Goal: Task Accomplishment & Management: Manage account settings

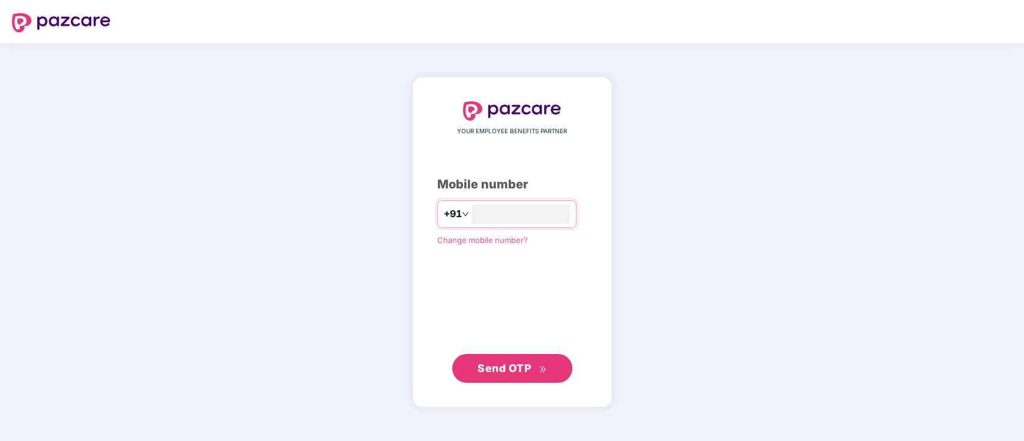
type input "**********"
click at [500, 369] on span "Send OTP" at bounding box center [504, 368] width 53 height 13
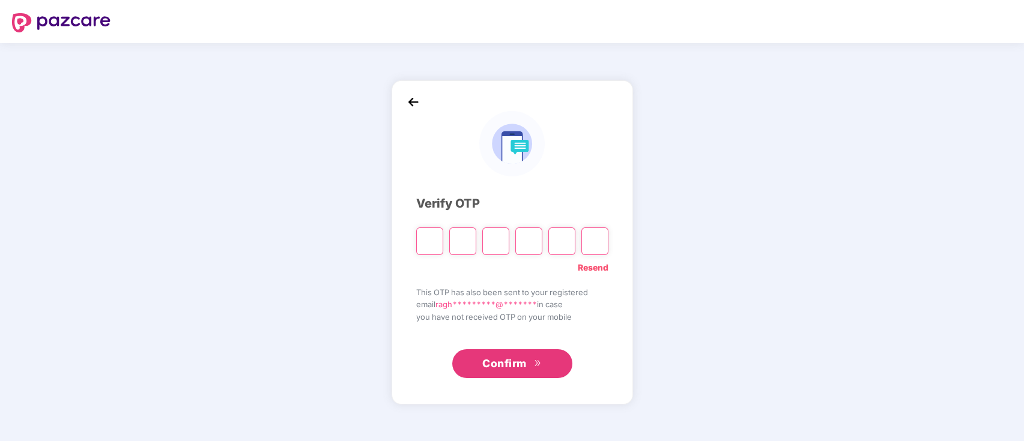
click at [602, 263] on link "Resend" at bounding box center [593, 267] width 31 height 13
click at [587, 267] on link "Resend" at bounding box center [593, 267] width 31 height 13
click at [588, 267] on link "Resend" at bounding box center [593, 267] width 31 height 13
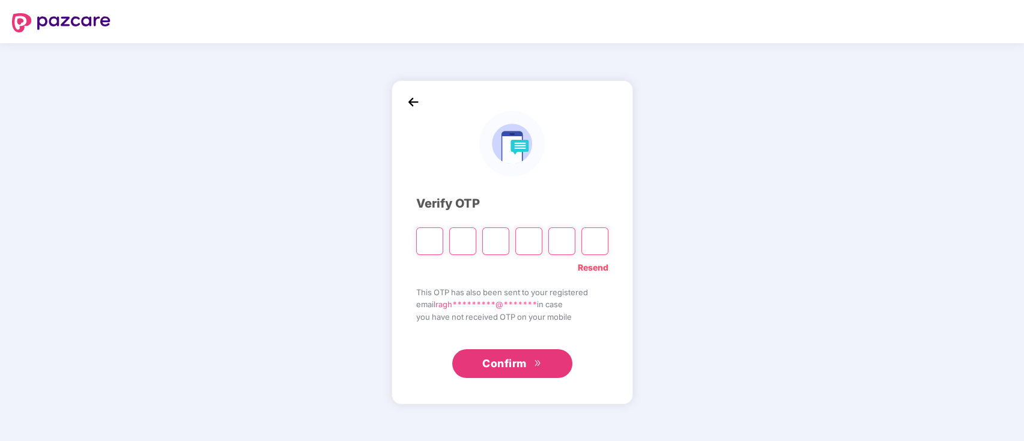
click at [593, 266] on link "Resend" at bounding box center [593, 267] width 31 height 13
click at [428, 243] on input "Please enter verification code. Digit 1" at bounding box center [429, 242] width 27 height 28
type input "*"
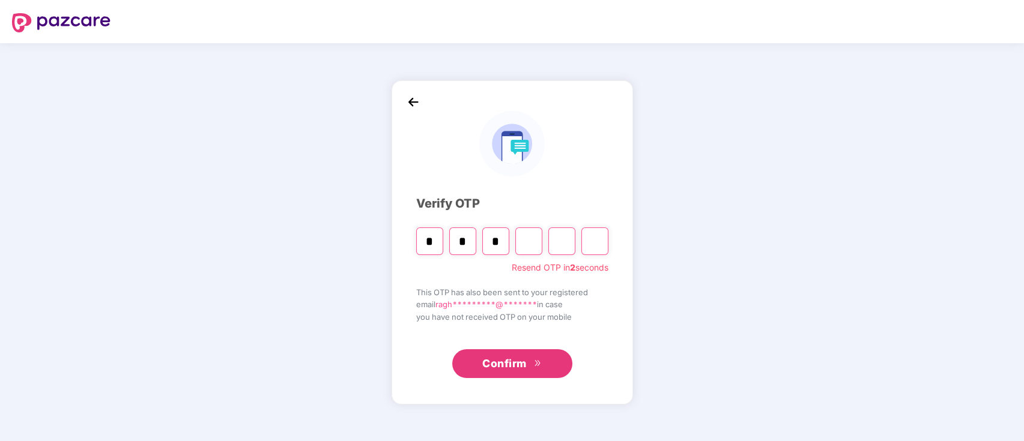
type input "*"
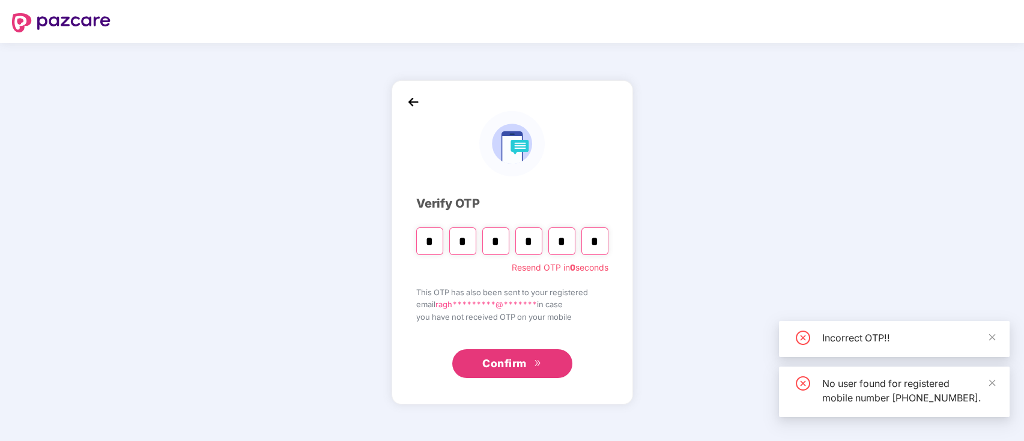
type input "*"
click at [540, 368] on span "double-right" at bounding box center [538, 365] width 8 height 10
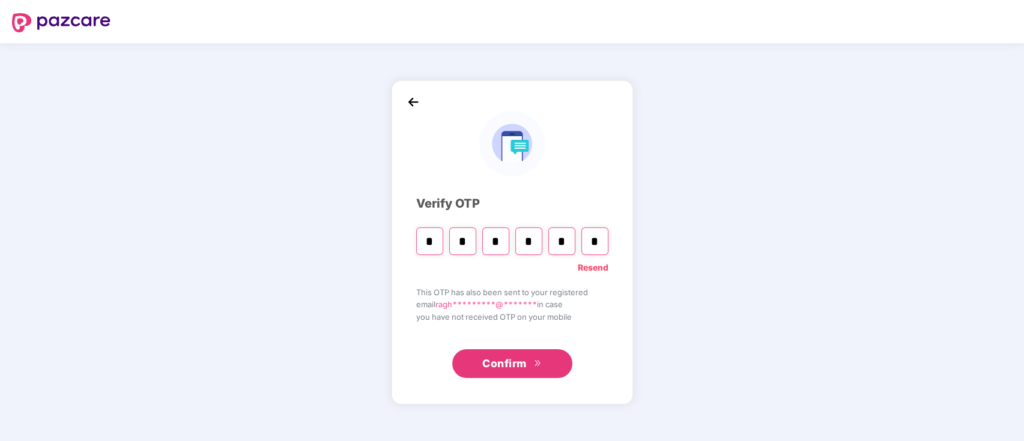
click at [594, 265] on link "Resend" at bounding box center [593, 267] width 31 height 13
click at [432, 245] on input "Please enter verification code. Digit 1" at bounding box center [429, 242] width 27 height 28
type input "*"
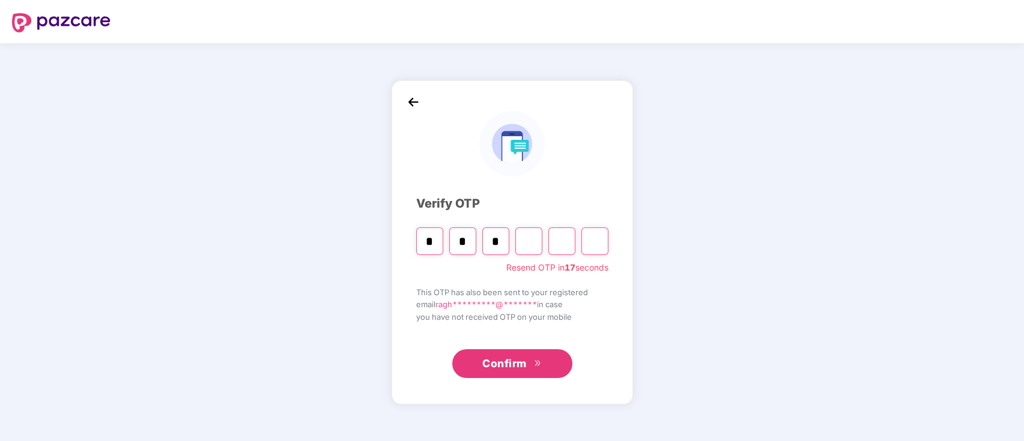
type input "*"
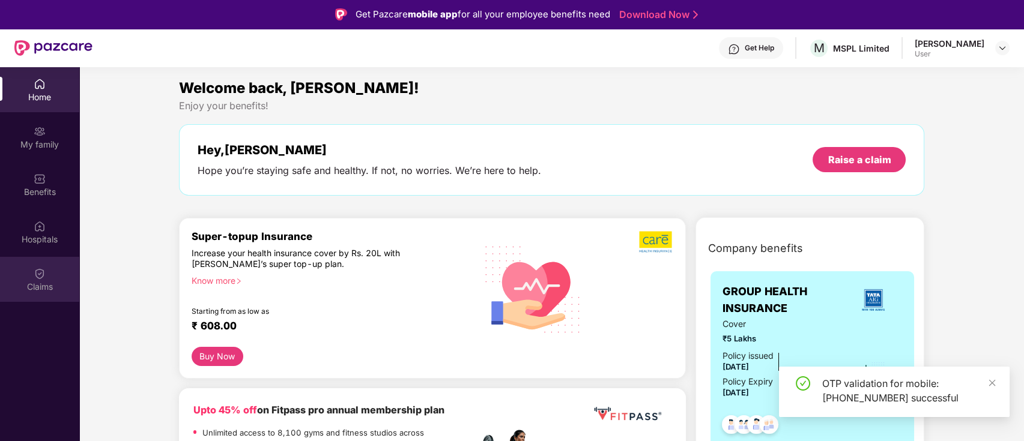
click at [48, 286] on div "Claims" at bounding box center [39, 287] width 79 height 12
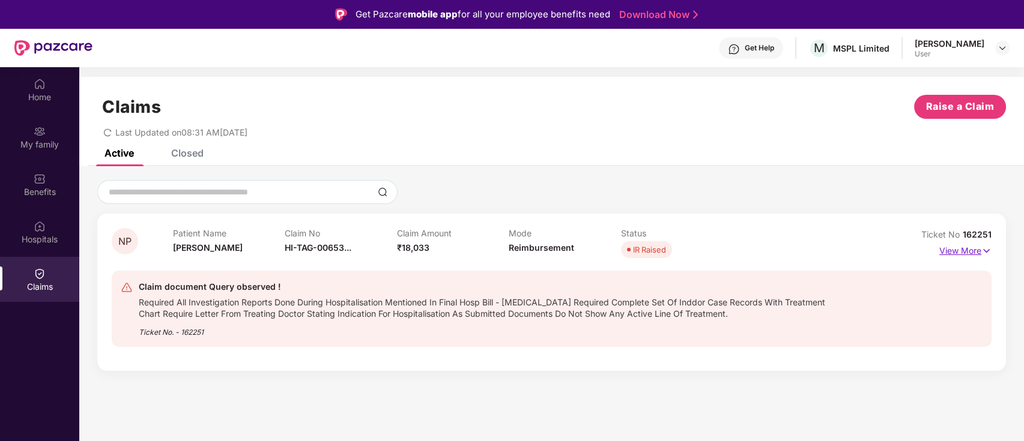
click at [975, 247] on p "View More" at bounding box center [965, 249] width 52 height 16
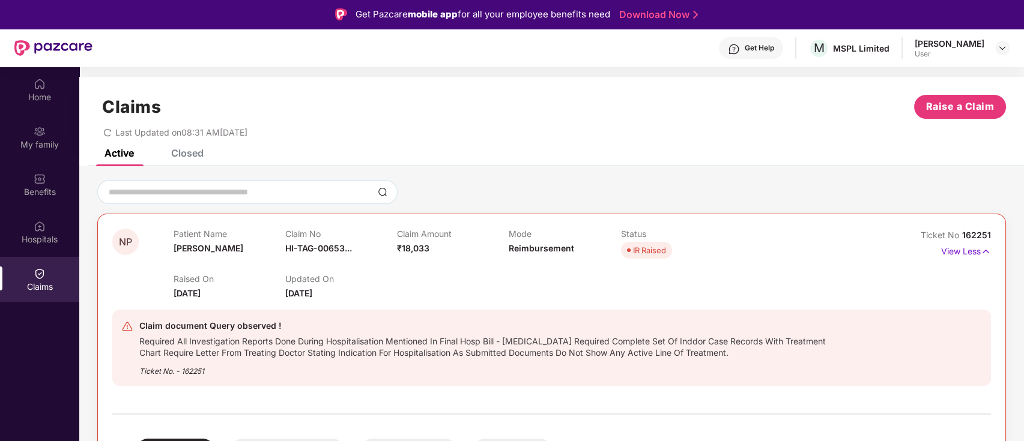
click at [189, 153] on div "Closed" at bounding box center [187, 153] width 32 height 12
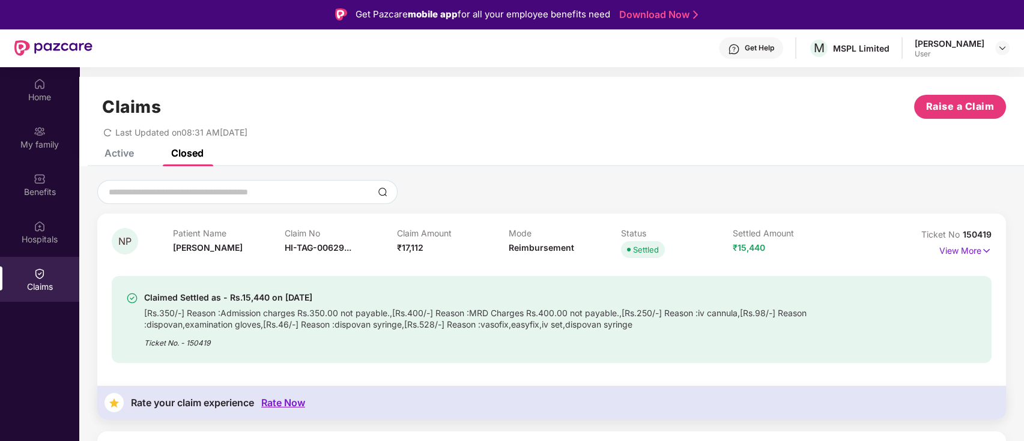
click at [111, 156] on div "Active" at bounding box center [119, 153] width 29 height 12
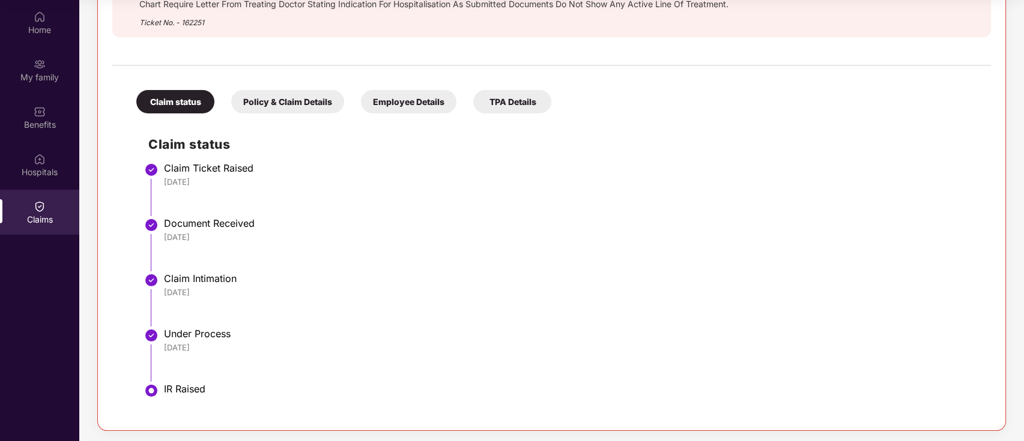
scroll to position [284, 0]
click at [300, 99] on div "Policy & Claim Details" at bounding box center [287, 99] width 113 height 23
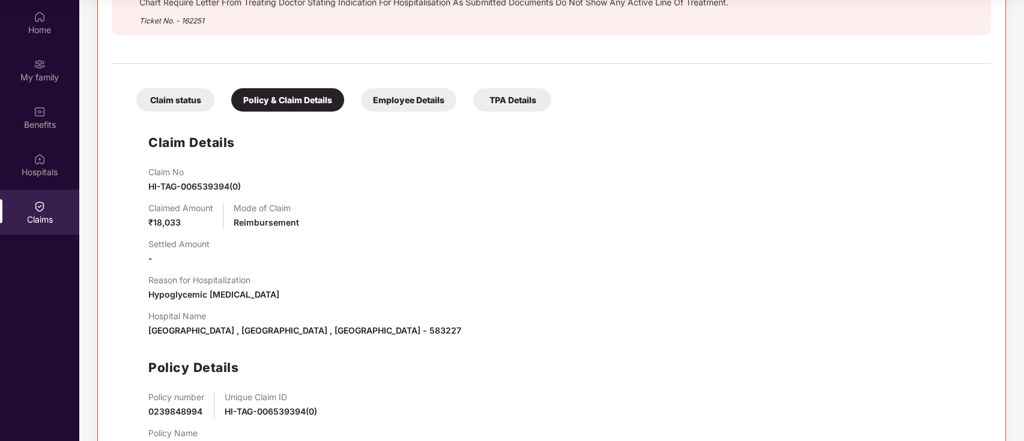
click at [408, 105] on div "Employee Details" at bounding box center [409, 99] width 96 height 23
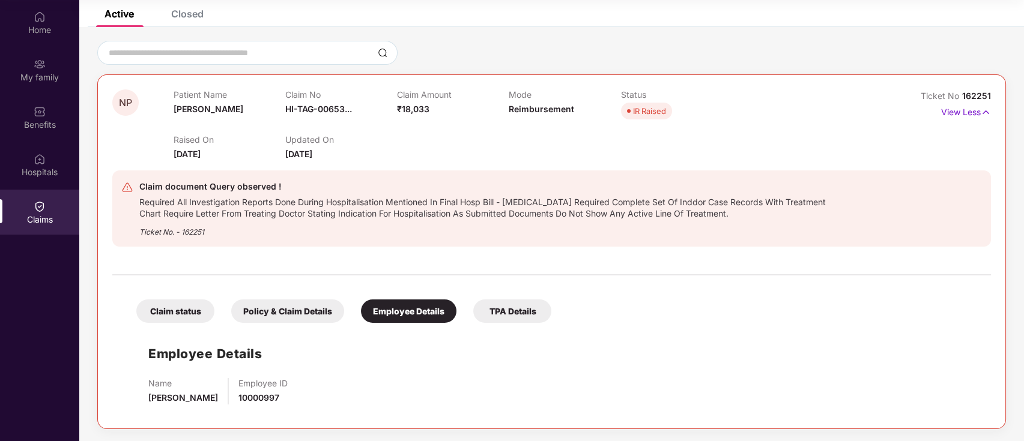
scroll to position [72, 0]
click at [508, 308] on div "TPA Details" at bounding box center [512, 311] width 78 height 23
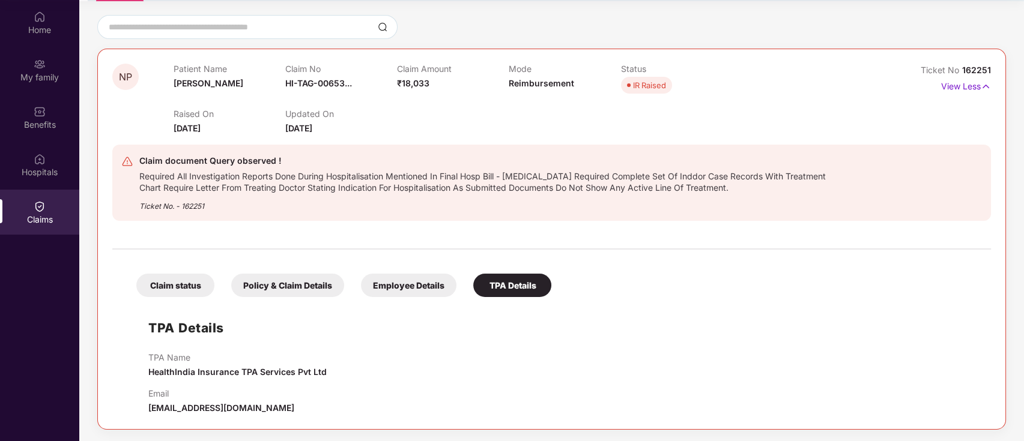
click at [797, 26] on div at bounding box center [551, 27] width 909 height 24
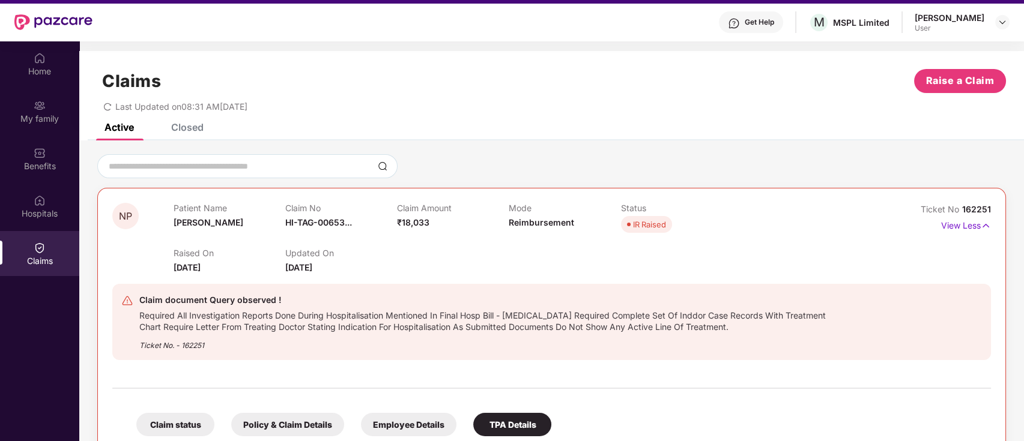
scroll to position [3, 0]
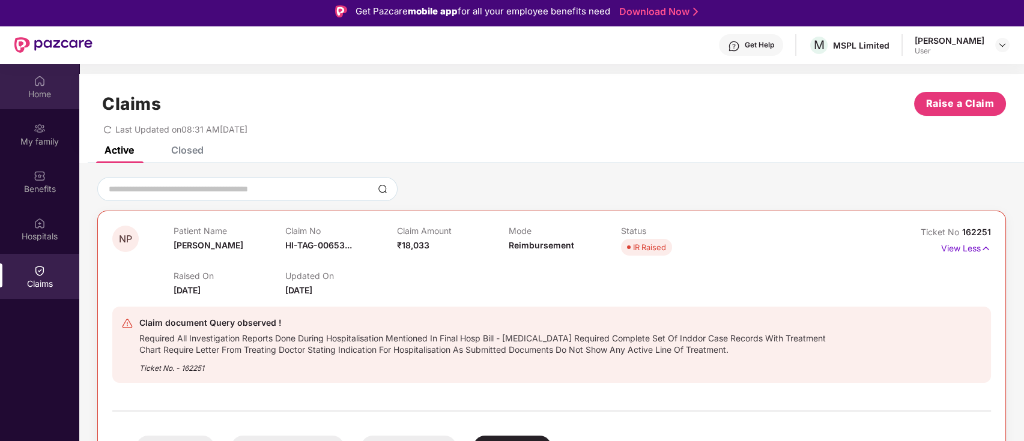
click at [43, 82] on img at bounding box center [40, 81] width 12 height 12
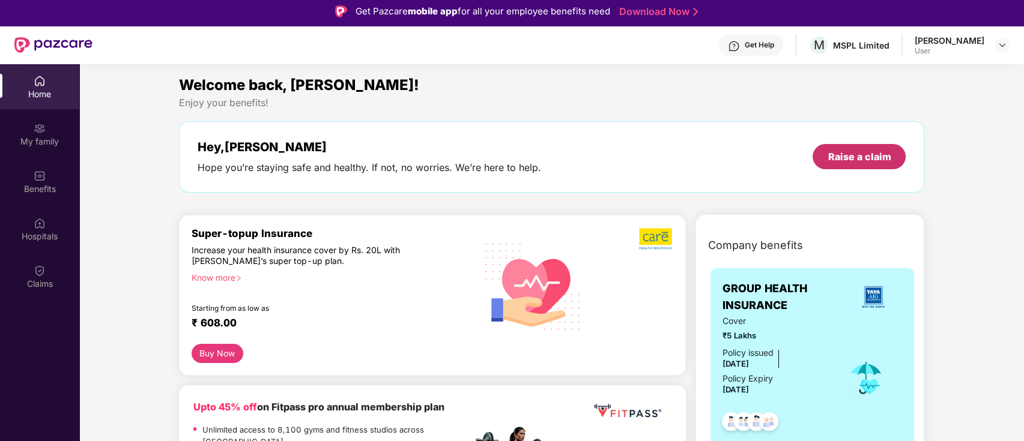
click at [849, 156] on div "Raise a claim" at bounding box center [859, 156] width 63 height 13
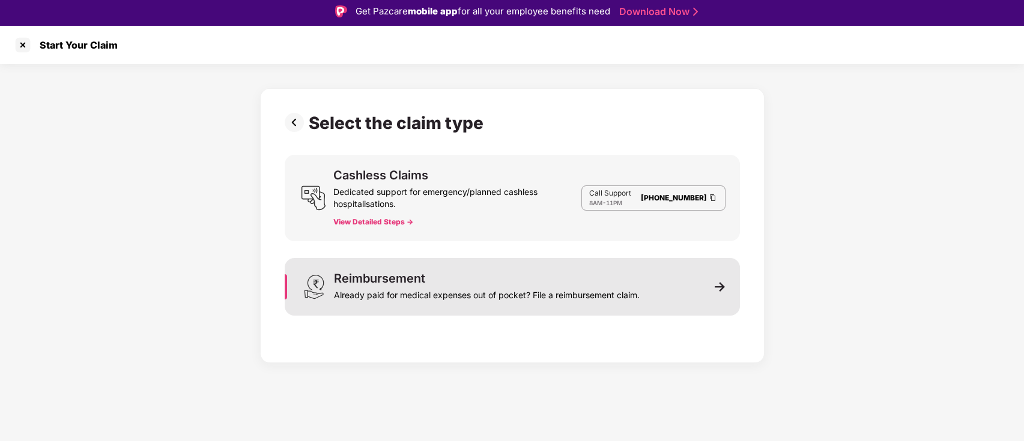
click at [375, 280] on div "Reimbursement" at bounding box center [379, 279] width 91 height 12
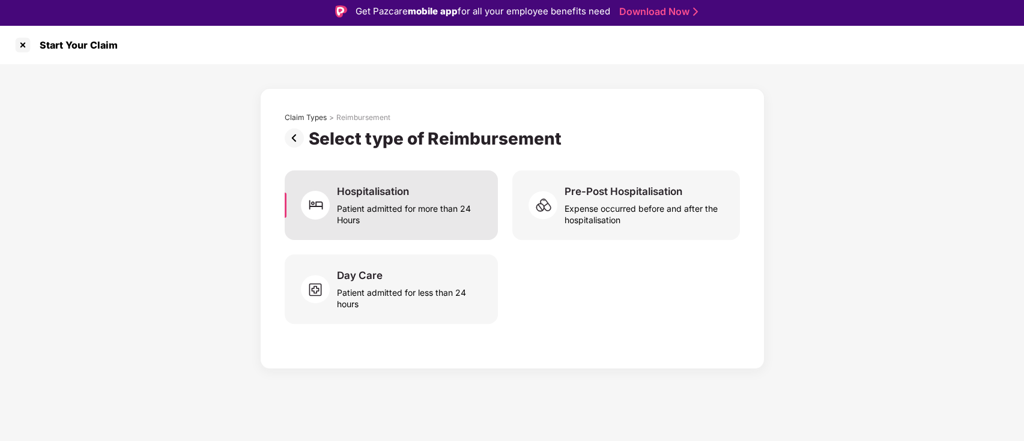
click at [455, 212] on div "Patient admitted for more than 24 Hours" at bounding box center [410, 212] width 146 height 28
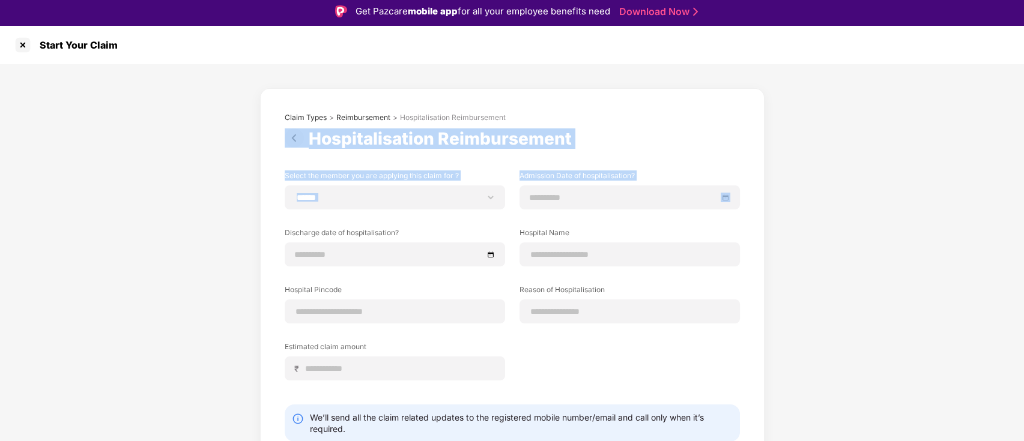
drag, startPoint x: 1022, startPoint y: 117, endPoint x: 1024, endPoint y: 199, distance: 81.7
click at [1023, 199] on html "**********" at bounding box center [512, 217] width 1024 height 441
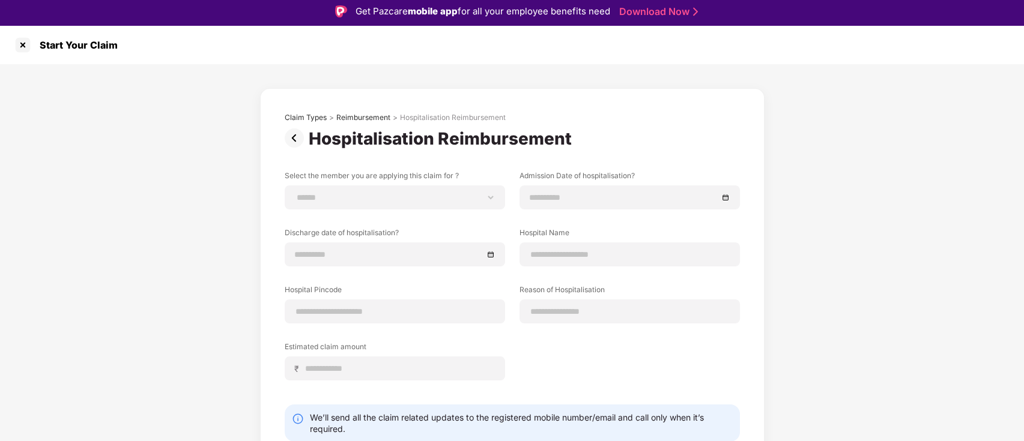
click at [792, 60] on div "Start Your Claim" at bounding box center [512, 45] width 1024 height 38
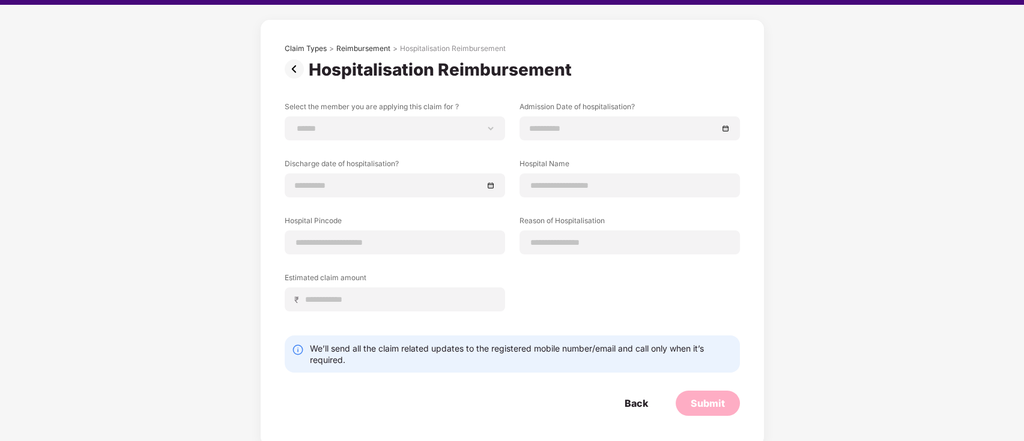
scroll to position [29, 0]
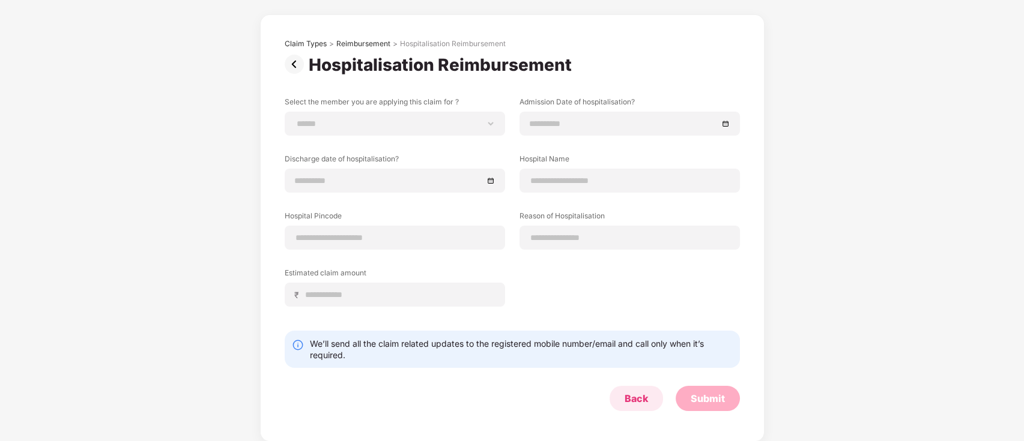
click at [628, 399] on div "Back" at bounding box center [636, 398] width 23 height 13
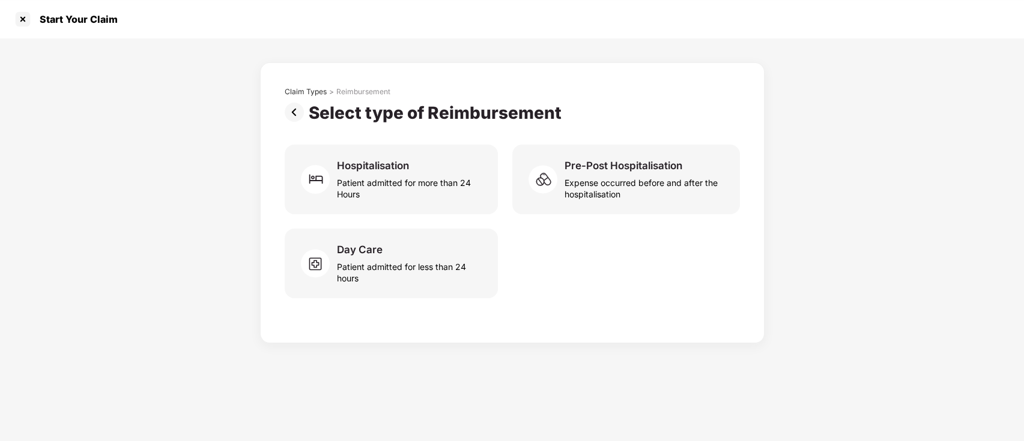
scroll to position [0, 0]
click at [16, 21] on div at bounding box center [22, 19] width 19 height 19
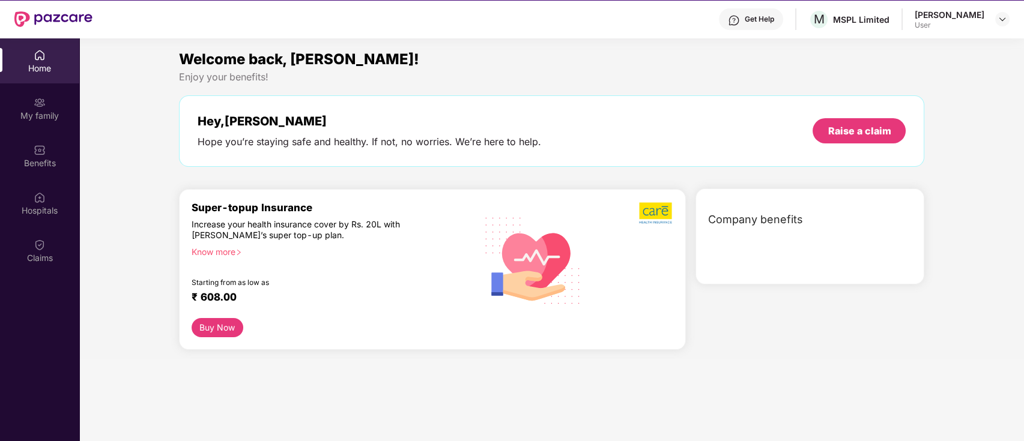
scroll to position [3, 0]
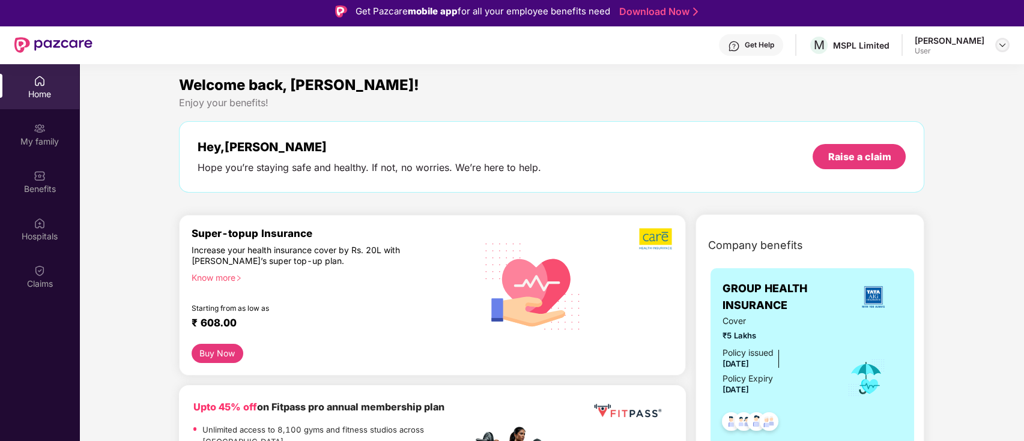
click at [998, 41] on img at bounding box center [1003, 45] width 10 height 10
click at [703, 75] on div "Welcome back, [PERSON_NAME]!" at bounding box center [552, 85] width 746 height 23
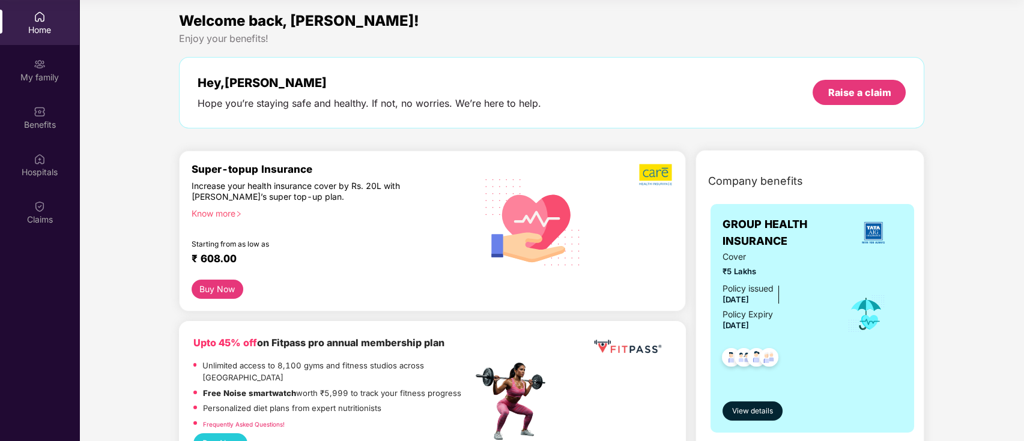
scroll to position [19, 0]
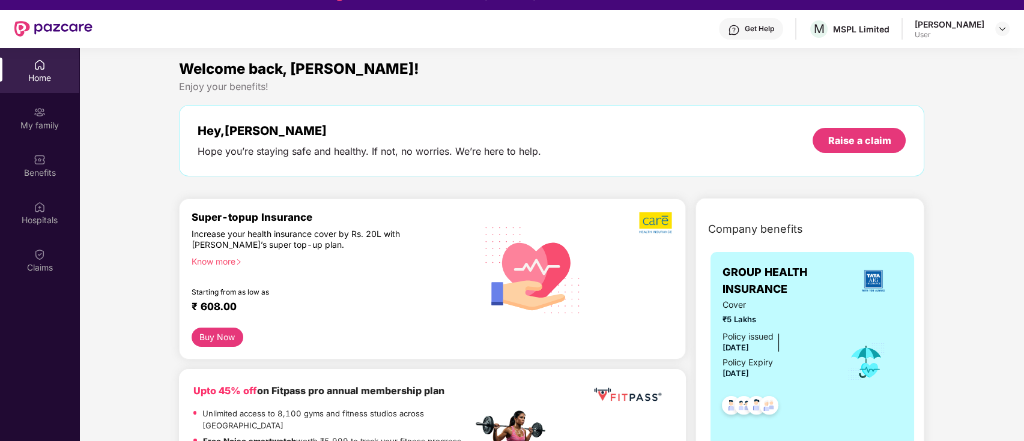
click at [626, 28] on div "Get Help M MSPL Limited [PERSON_NAME] User" at bounding box center [550, 29] width 917 height 38
click at [45, 159] on img at bounding box center [40, 160] width 12 height 12
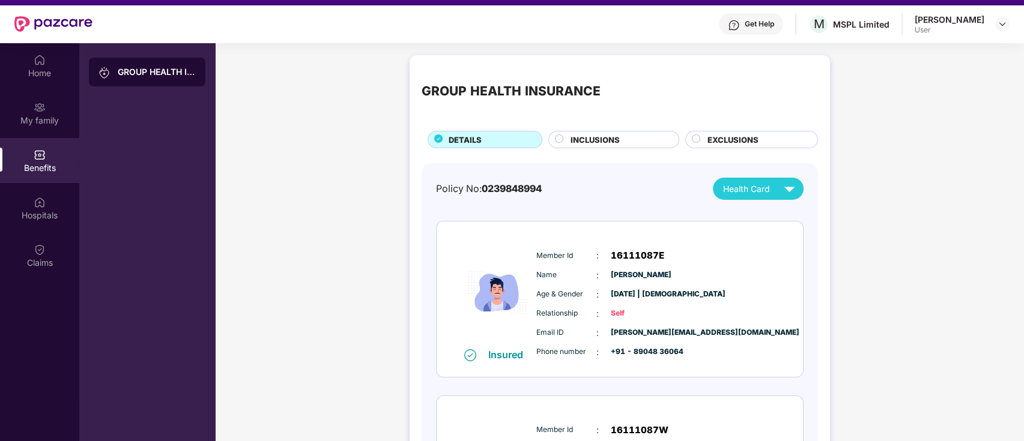
scroll to position [0, 0]
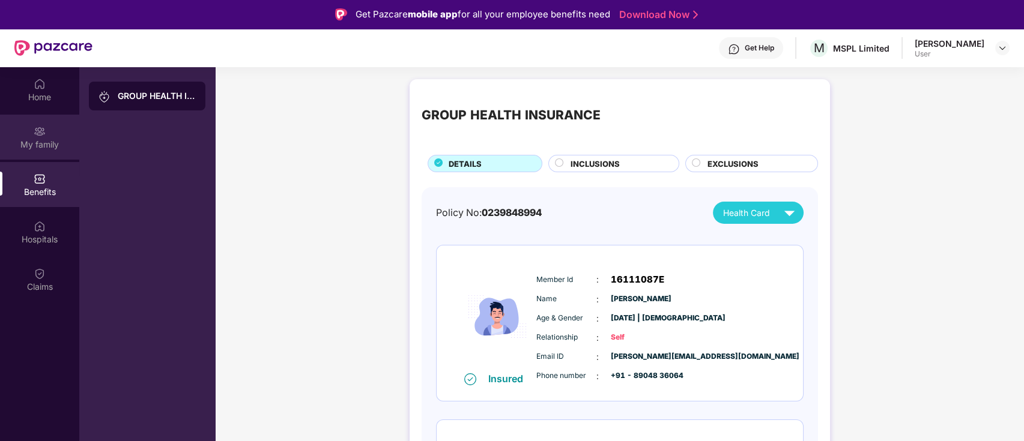
click at [49, 147] on div "My family" at bounding box center [39, 145] width 79 height 12
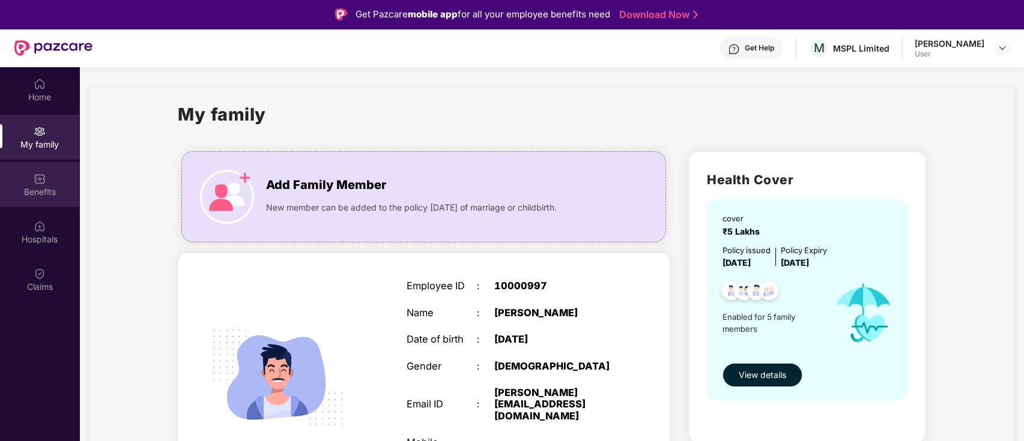
click at [40, 191] on div "Benefits" at bounding box center [39, 192] width 79 height 12
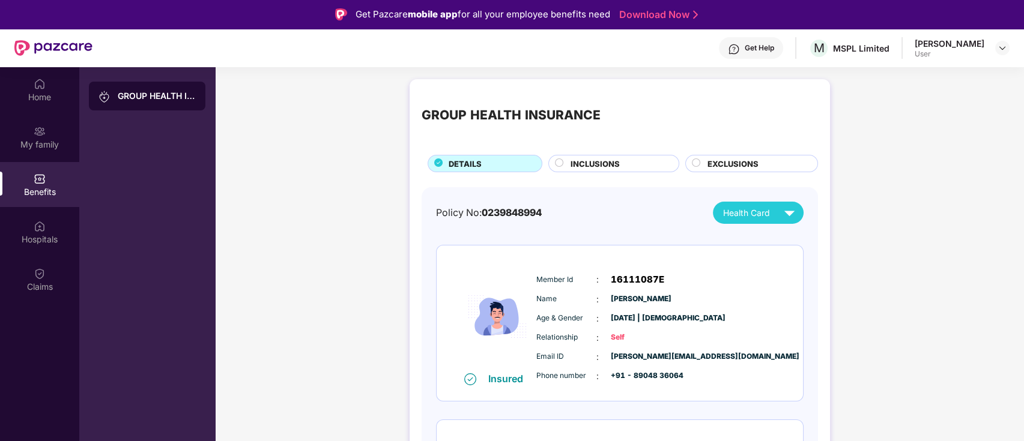
click at [617, 161] on span "INCLUSIONS" at bounding box center [595, 164] width 49 height 12
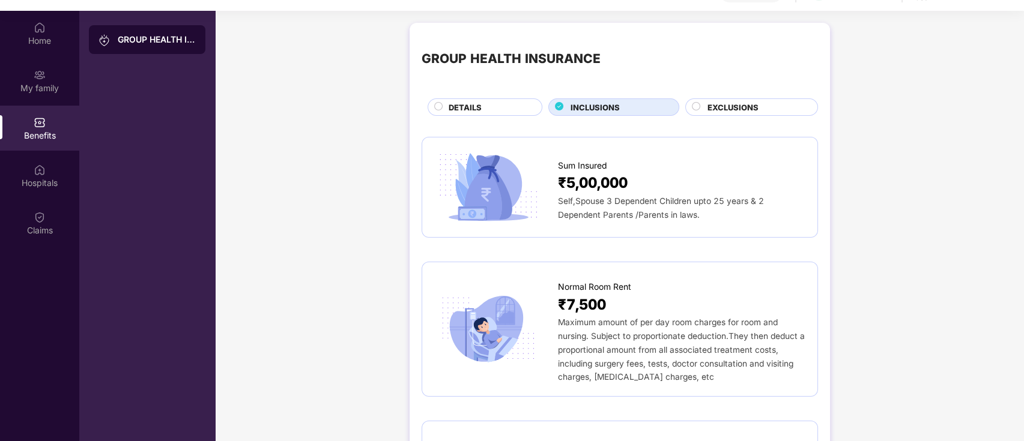
scroll to position [67, 0]
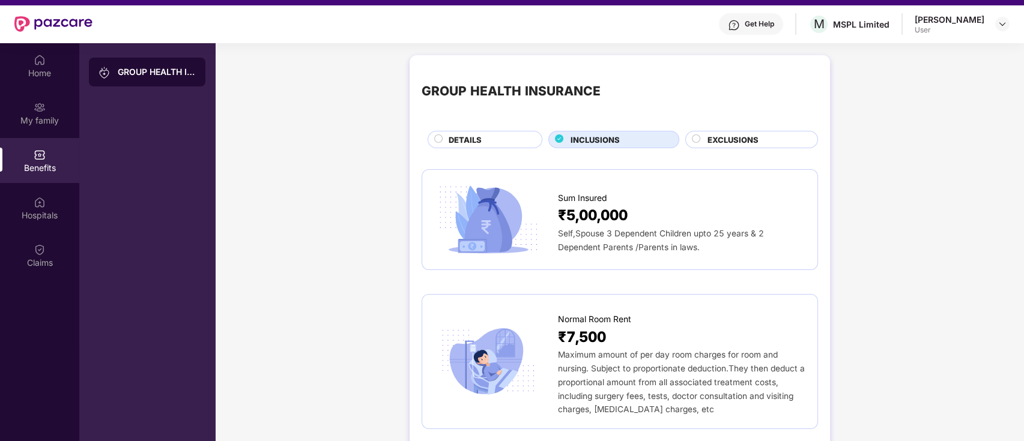
scroll to position [0, 0]
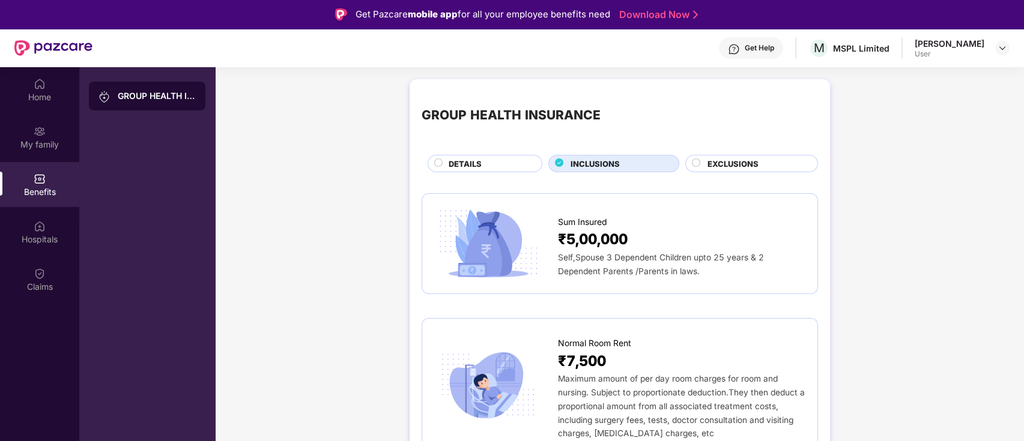
click at [730, 163] on span "EXCLUSIONS" at bounding box center [733, 164] width 51 height 12
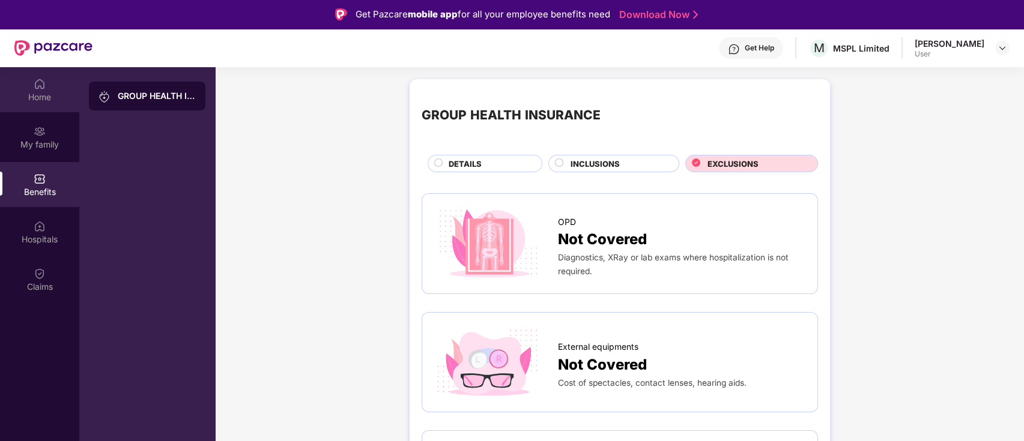
click at [33, 89] on div "Home" at bounding box center [39, 89] width 79 height 45
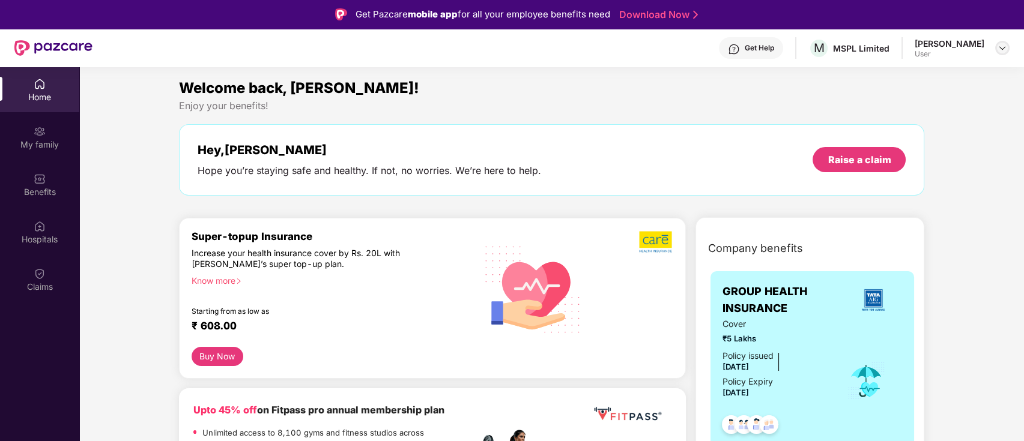
click at [999, 49] on img at bounding box center [1003, 48] width 10 height 10
click at [900, 68] on div "Logout" at bounding box center [946, 76] width 156 height 23
